Goal: Transaction & Acquisition: Subscribe to service/newsletter

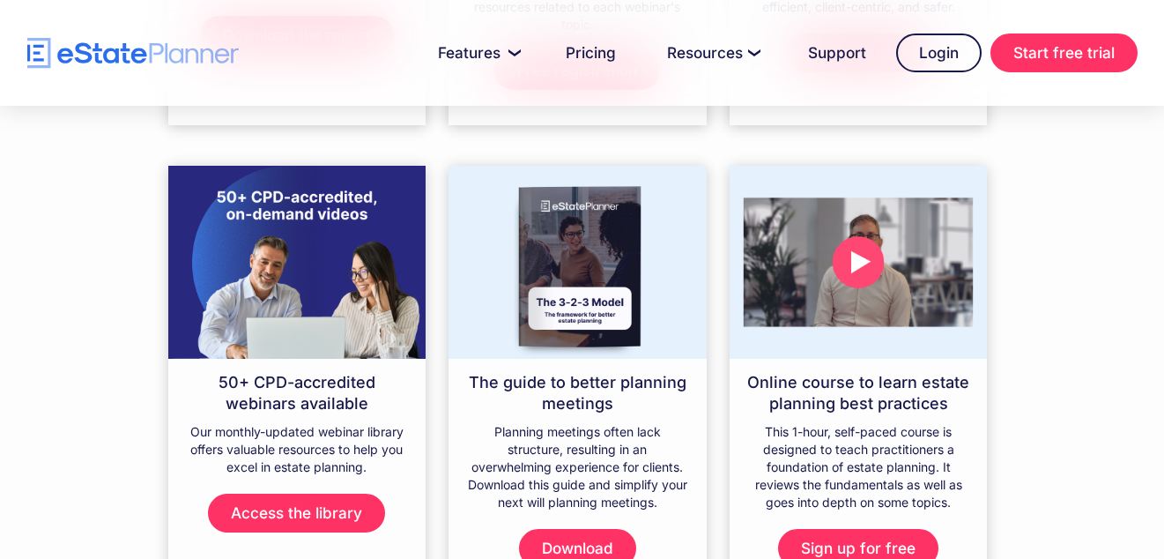
scroll to position [698, 0]
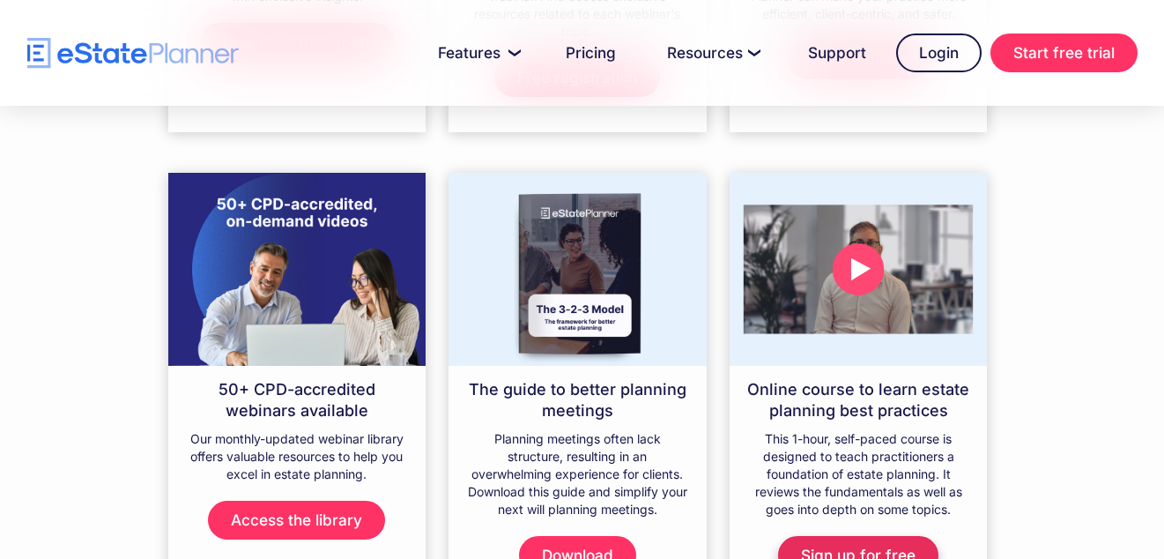
click at [851, 536] on link "Sign up for free" at bounding box center [858, 555] width 160 height 39
click at [869, 536] on link "Sign up for free" at bounding box center [858, 555] width 160 height 39
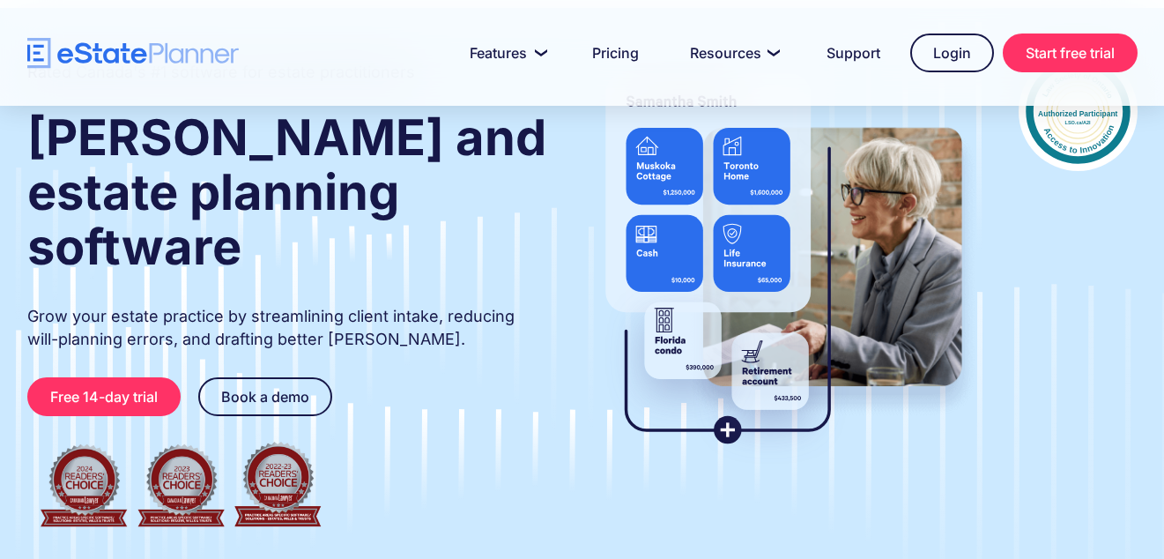
scroll to position [165, 0]
